Goal: Transaction & Acquisition: Obtain resource

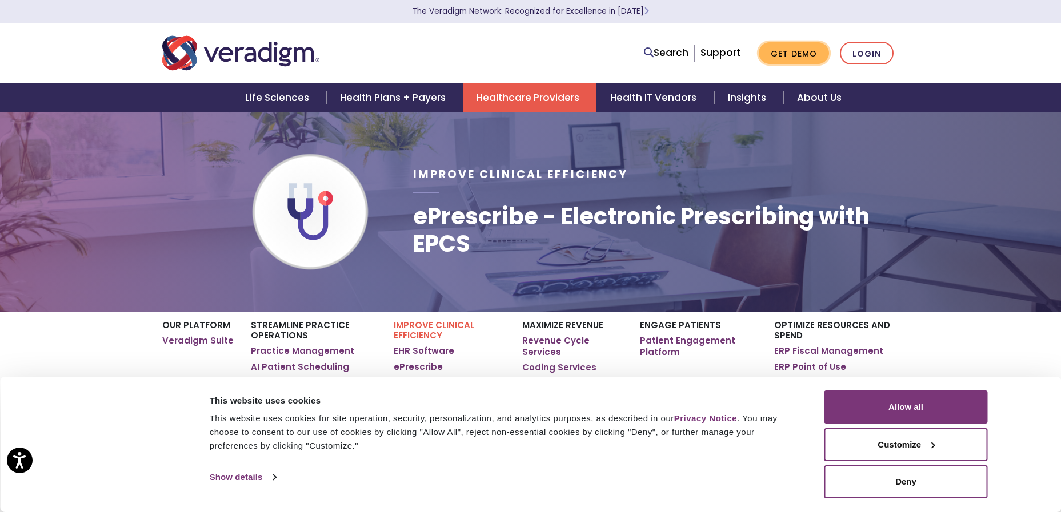
click at [794, 53] on link "Get Demo" at bounding box center [794, 53] width 70 height 22
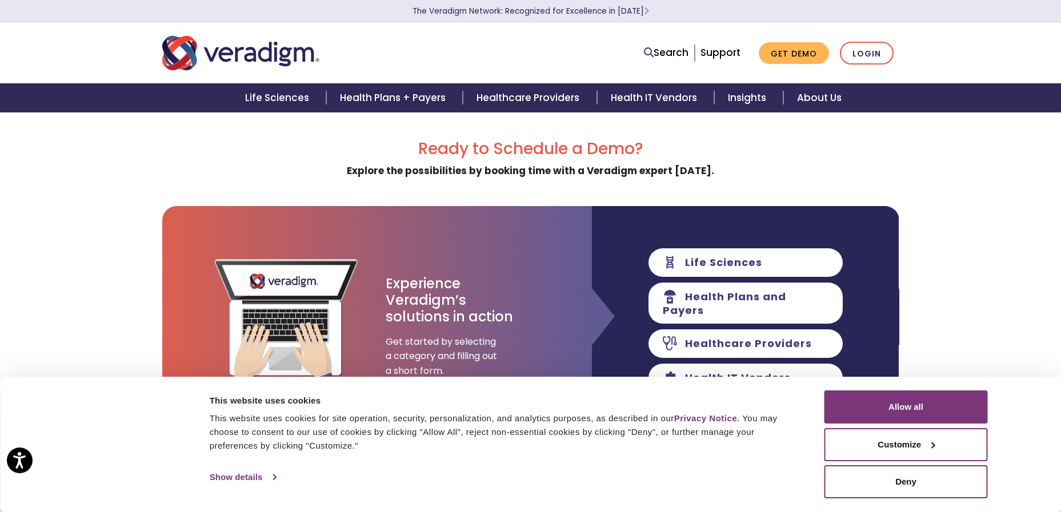
click at [231, 478] on link "Show details" at bounding box center [243, 477] width 66 height 17
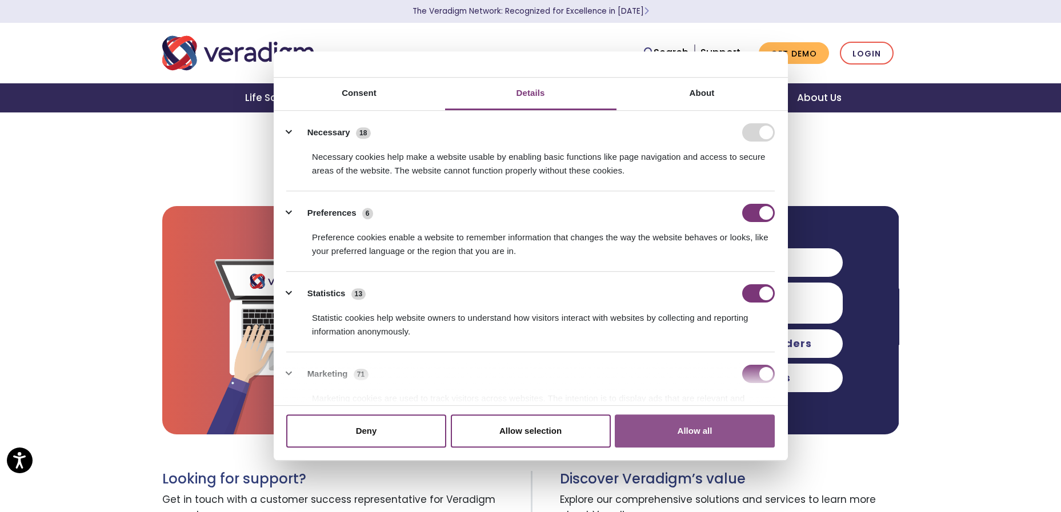
click at [681, 427] on button "Allow all" at bounding box center [695, 431] width 160 height 33
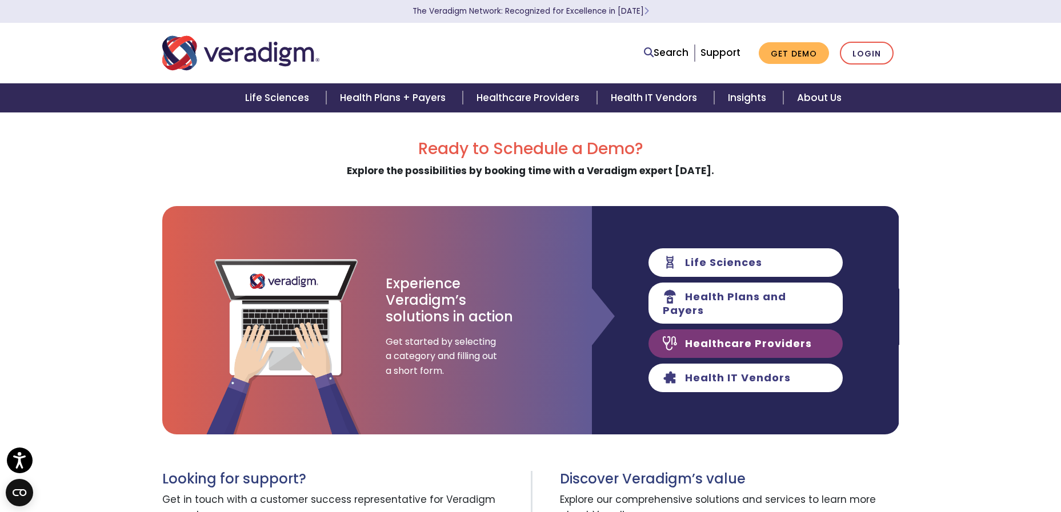
click at [703, 339] on link "Healthcare Providers" at bounding box center [745, 344] width 194 height 29
